Goal: Task Accomplishment & Management: Use online tool/utility

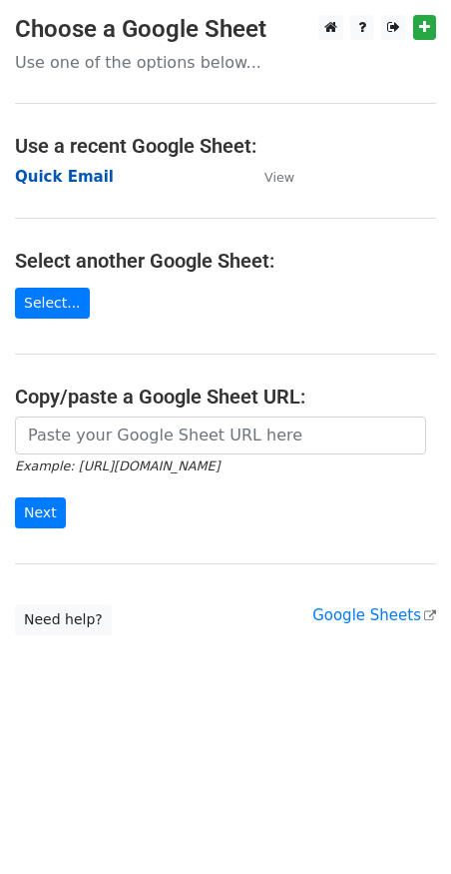
click at [58, 171] on strong "Quick Email" at bounding box center [64, 177] width 99 height 18
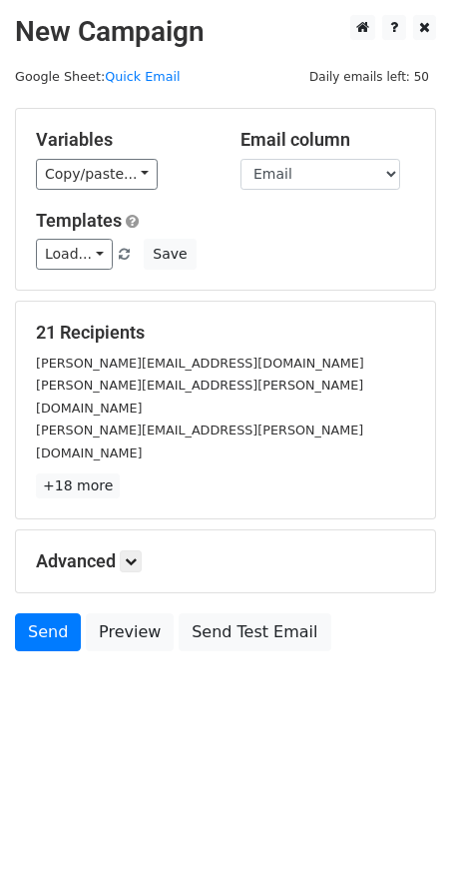
click at [105, 191] on div "Variables Copy/paste... {{First Name}} {{Email}} Email column First Name Email …" at bounding box center [225, 199] width 419 height 181
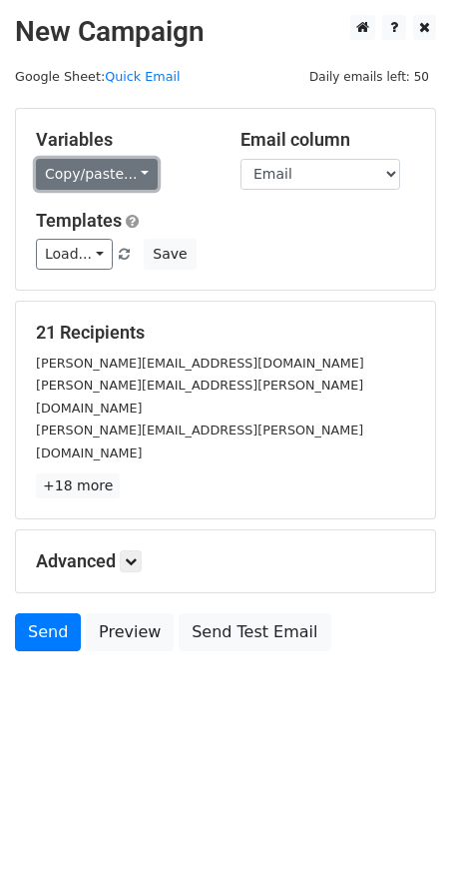
click at [102, 163] on link "Copy/paste..." at bounding box center [97, 174] width 122 height 31
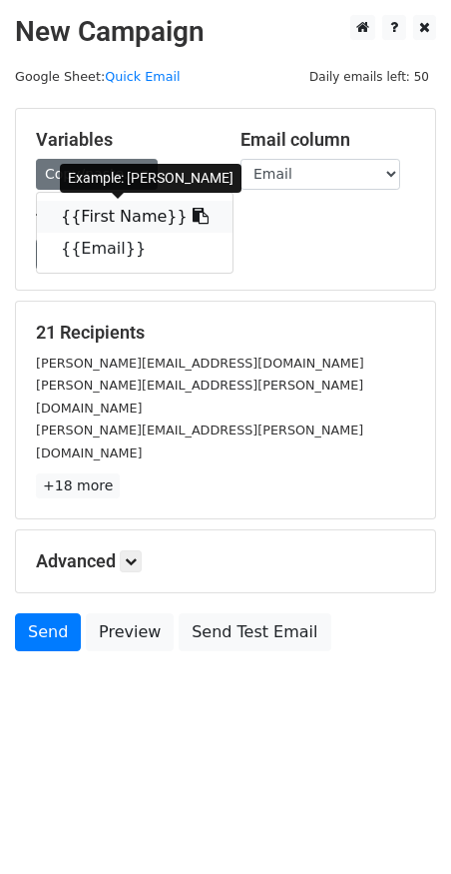
click at [82, 217] on link "{{First Name}}" at bounding box center [135, 217] width 196 height 32
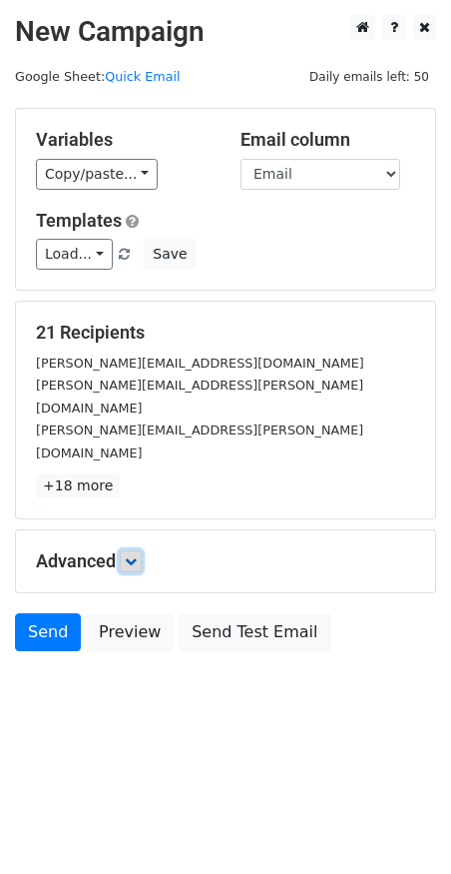
click at [136, 550] on link at bounding box center [131, 561] width 22 height 22
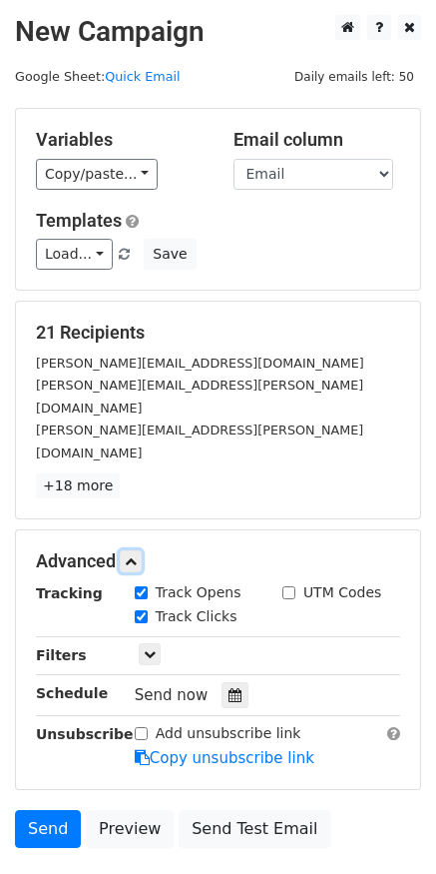
scroll to position [93, 0]
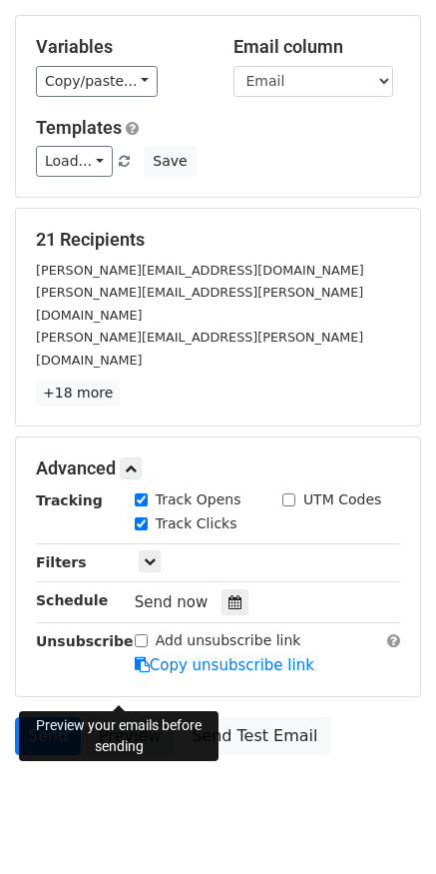
click at [128, 717] on link "Preview" at bounding box center [130, 736] width 88 height 38
click at [36, 717] on link "Send" at bounding box center [48, 736] width 66 height 38
